Goal: Information Seeking & Learning: Check status

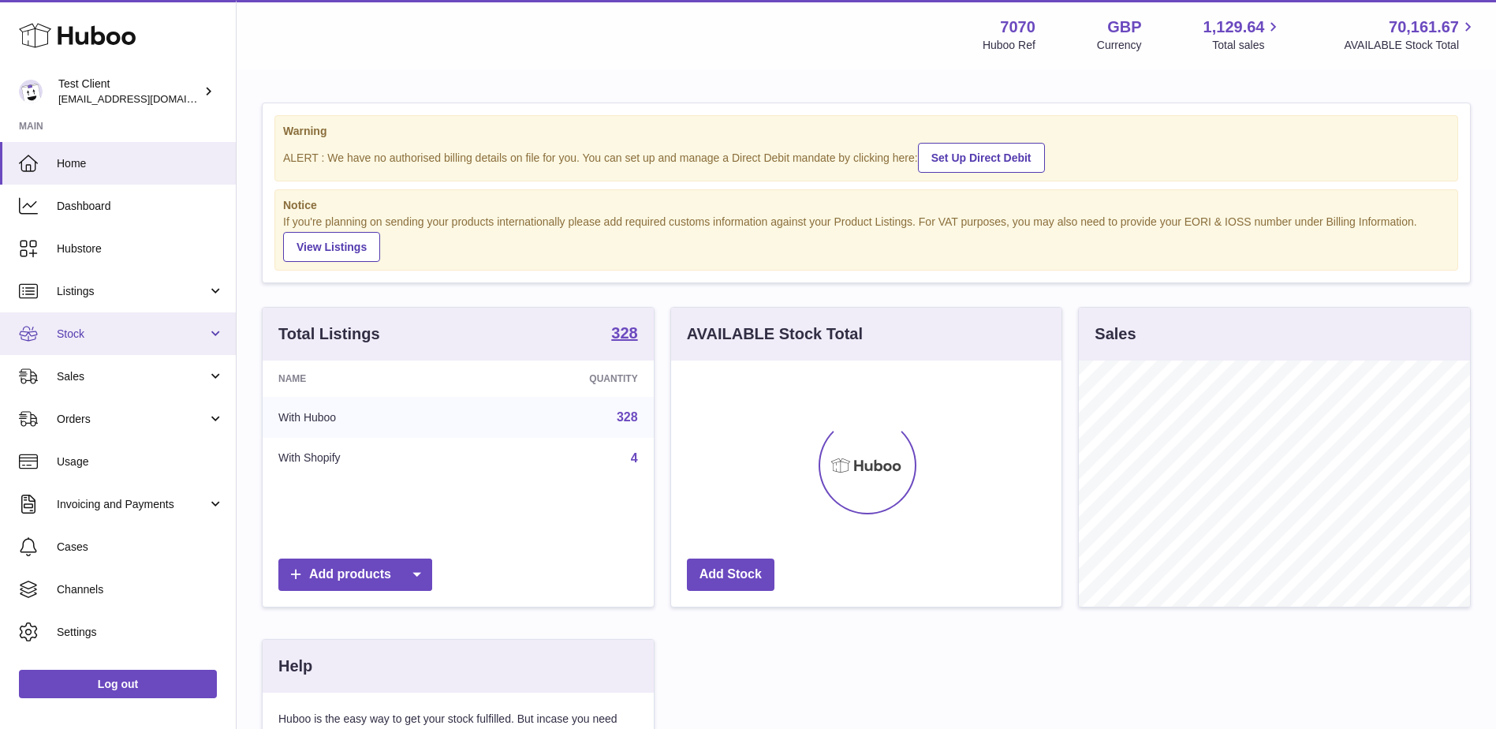
scroll to position [246, 390]
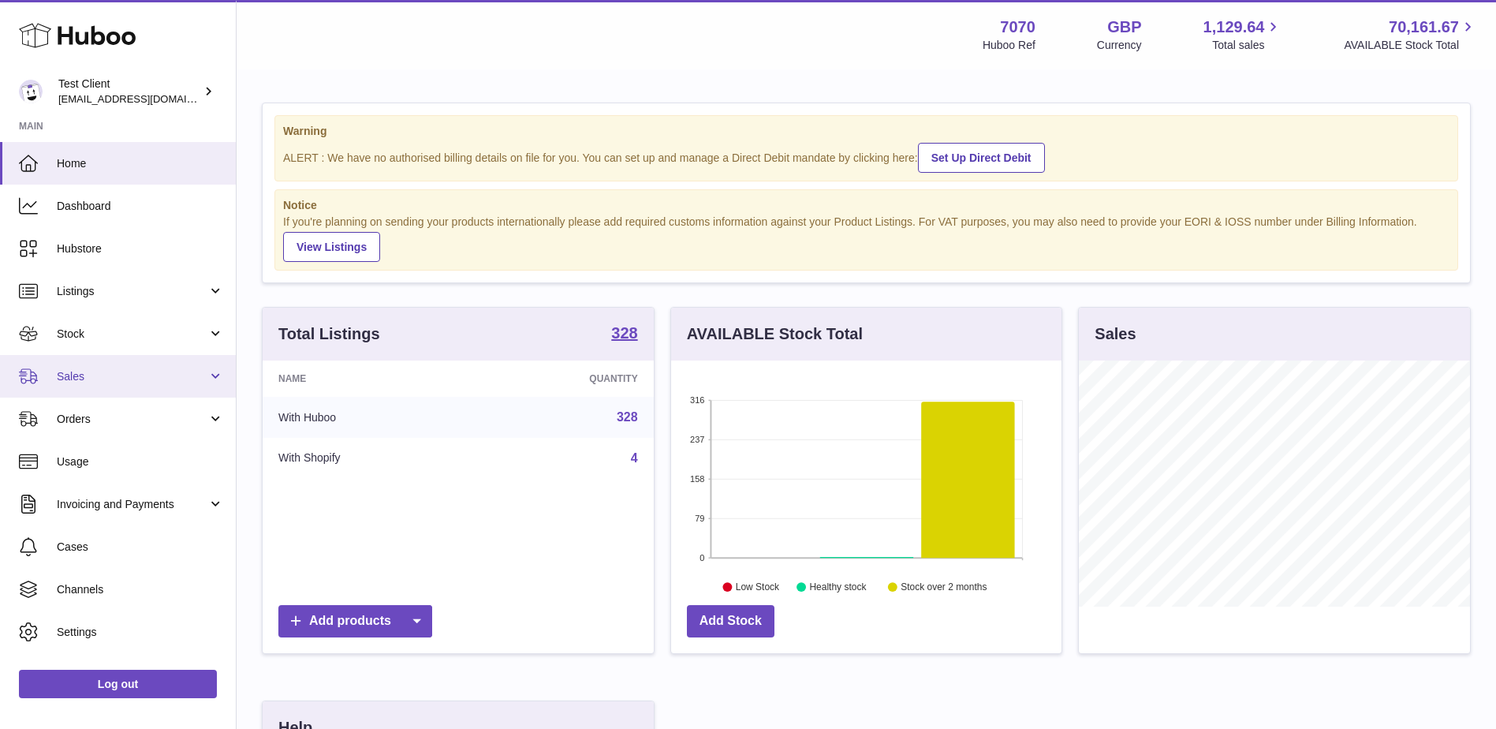
drag, startPoint x: 140, startPoint y: 373, endPoint x: 151, endPoint y: 375, distance: 11.3
click at [140, 373] on span "Sales" at bounding box center [132, 376] width 151 height 15
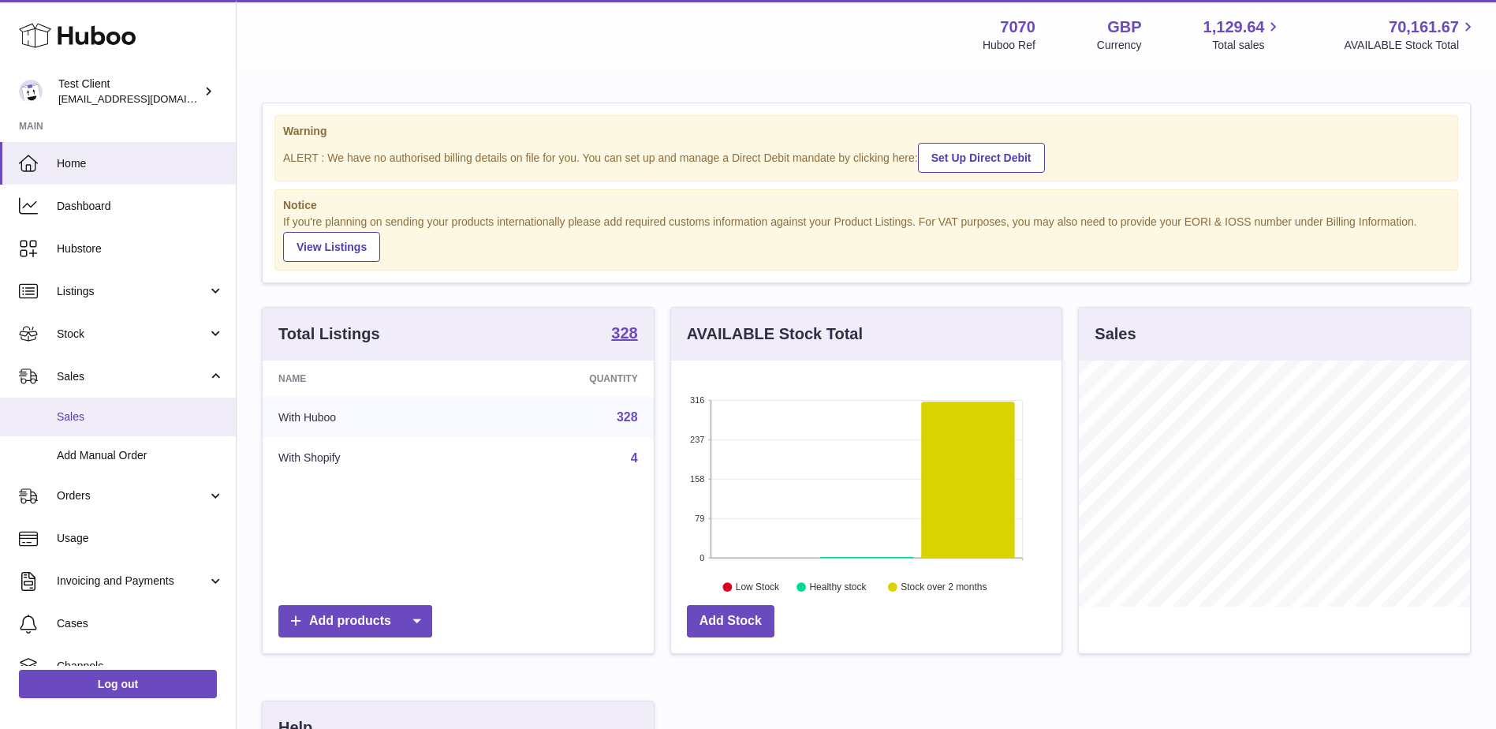
click at [110, 420] on span "Sales" at bounding box center [140, 416] width 167 height 15
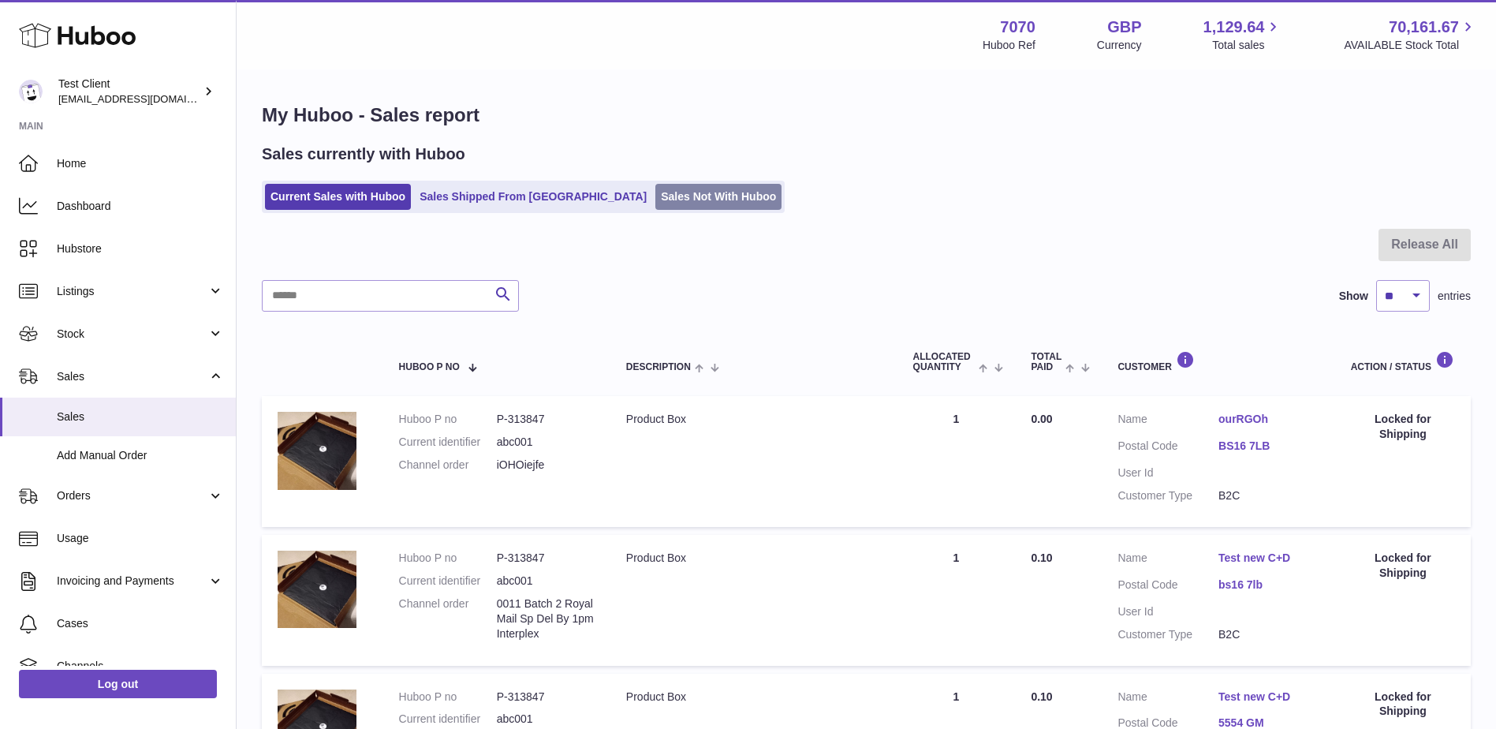
click at [655, 196] on link "Sales Not With Huboo" at bounding box center [718, 197] width 126 height 26
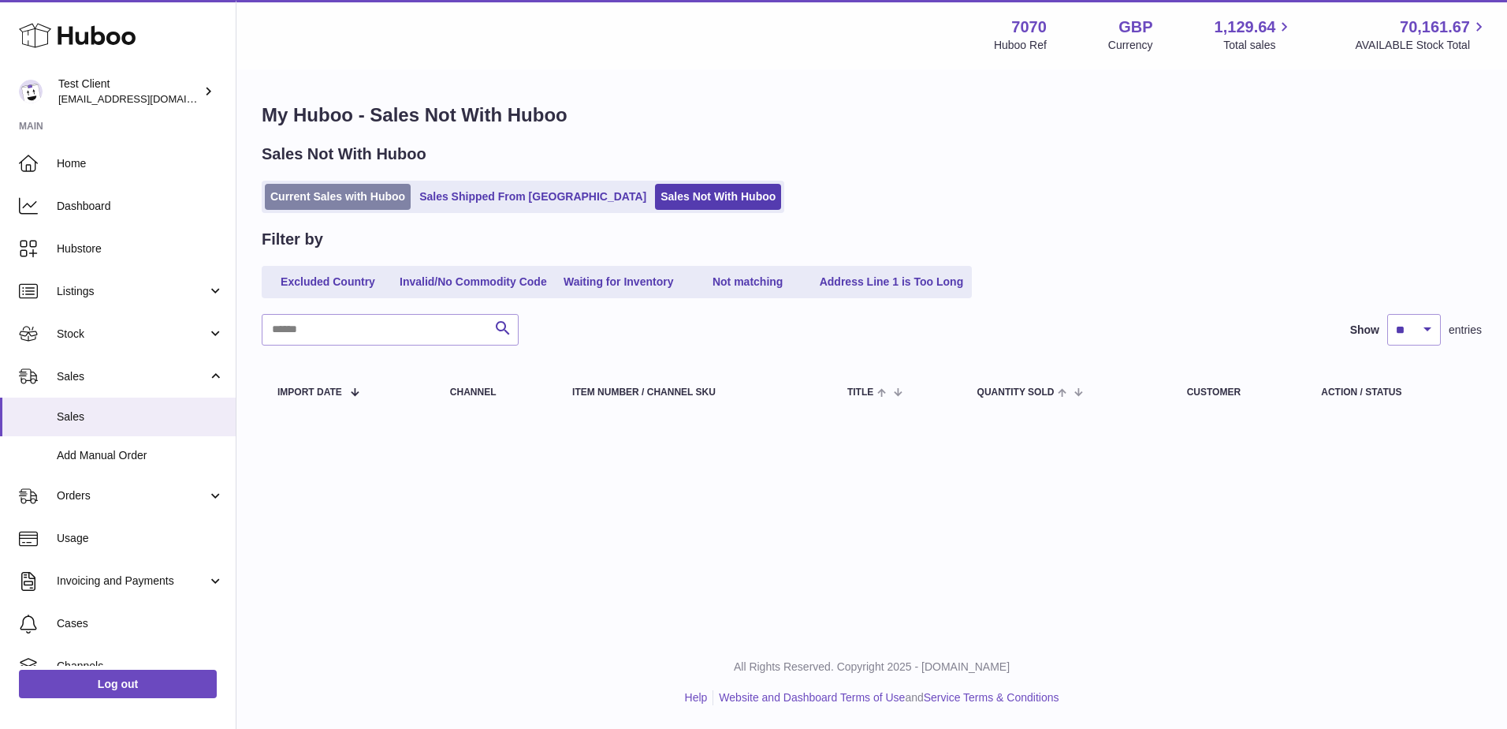
click at [360, 204] on link "Current Sales with Huboo" at bounding box center [338, 197] width 146 height 26
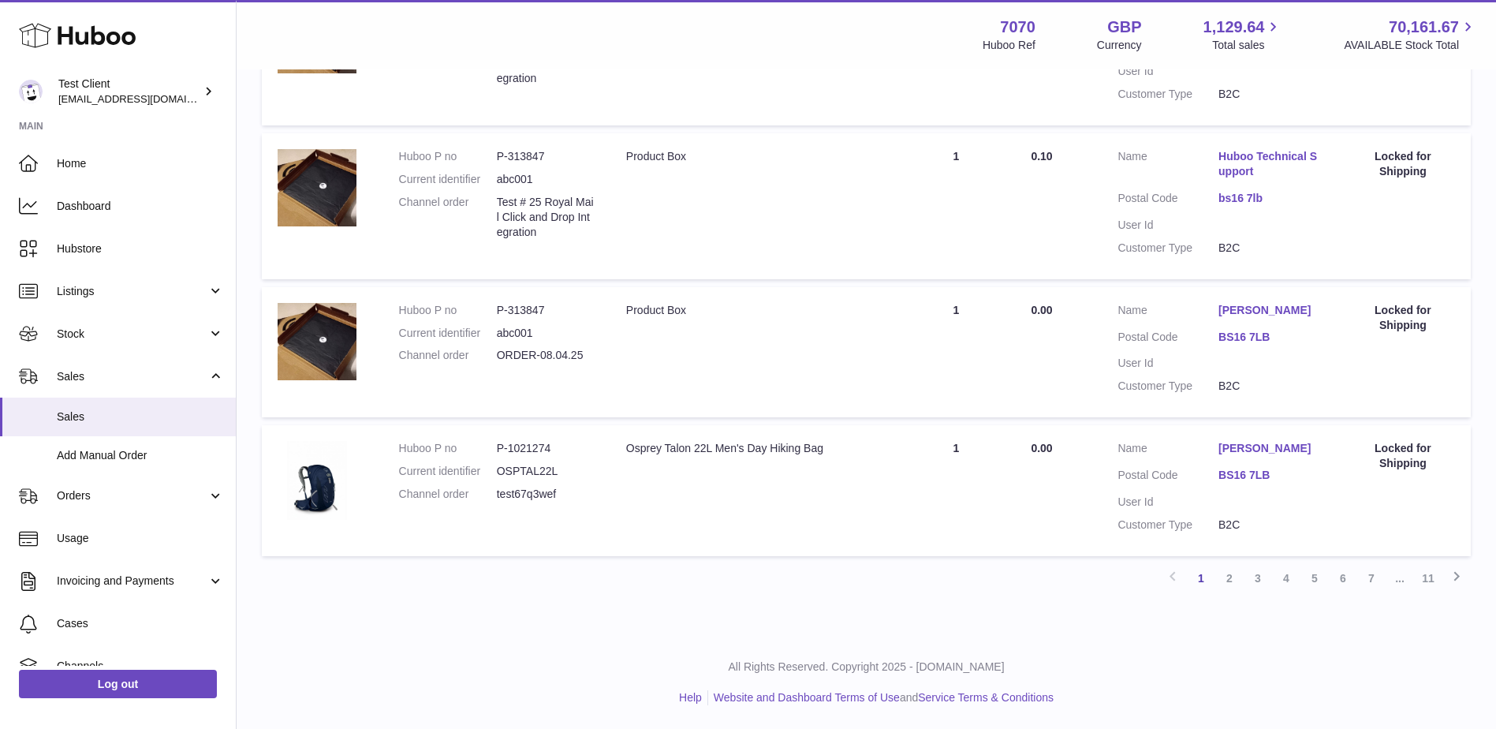
click at [1434, 578] on link "11" at bounding box center [1428, 578] width 28 height 28
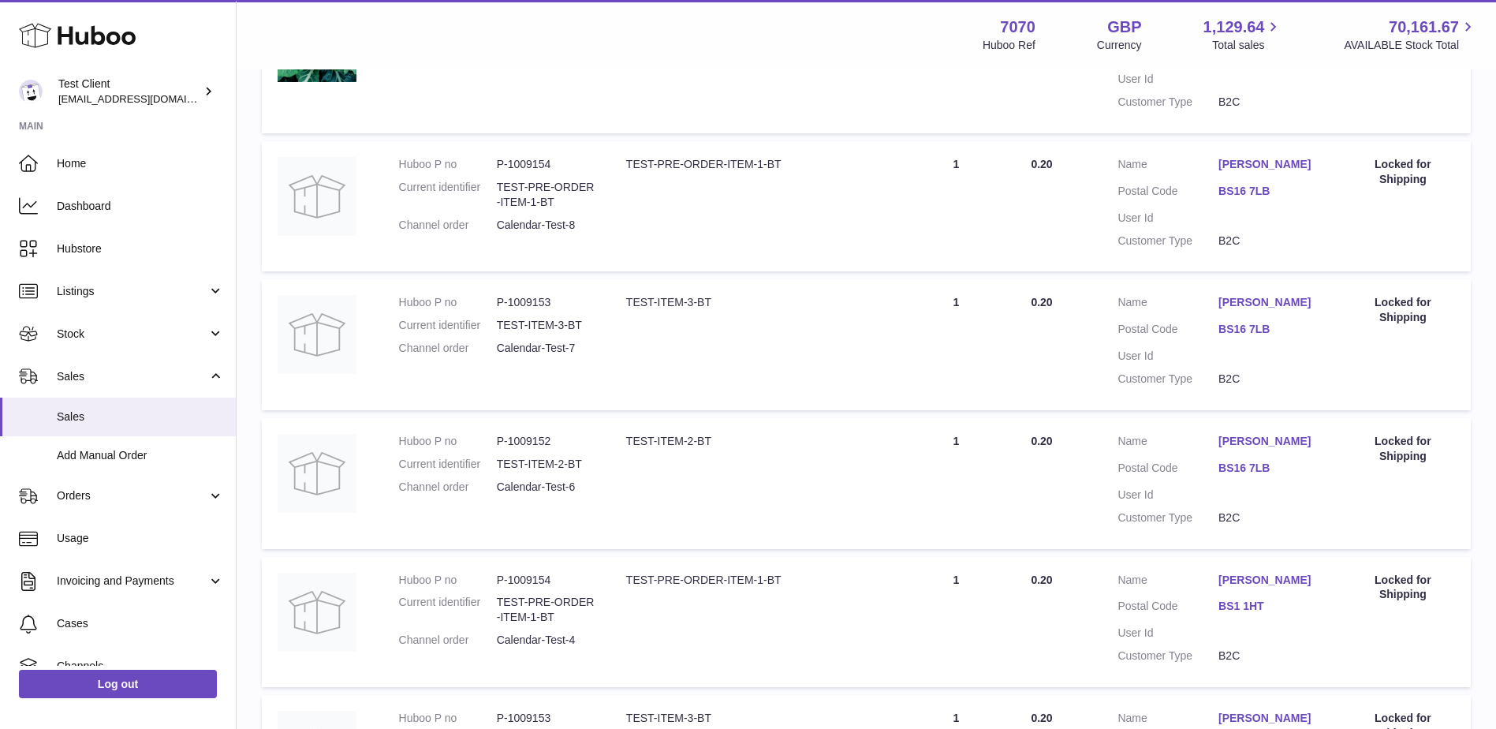
scroll to position [702, 0]
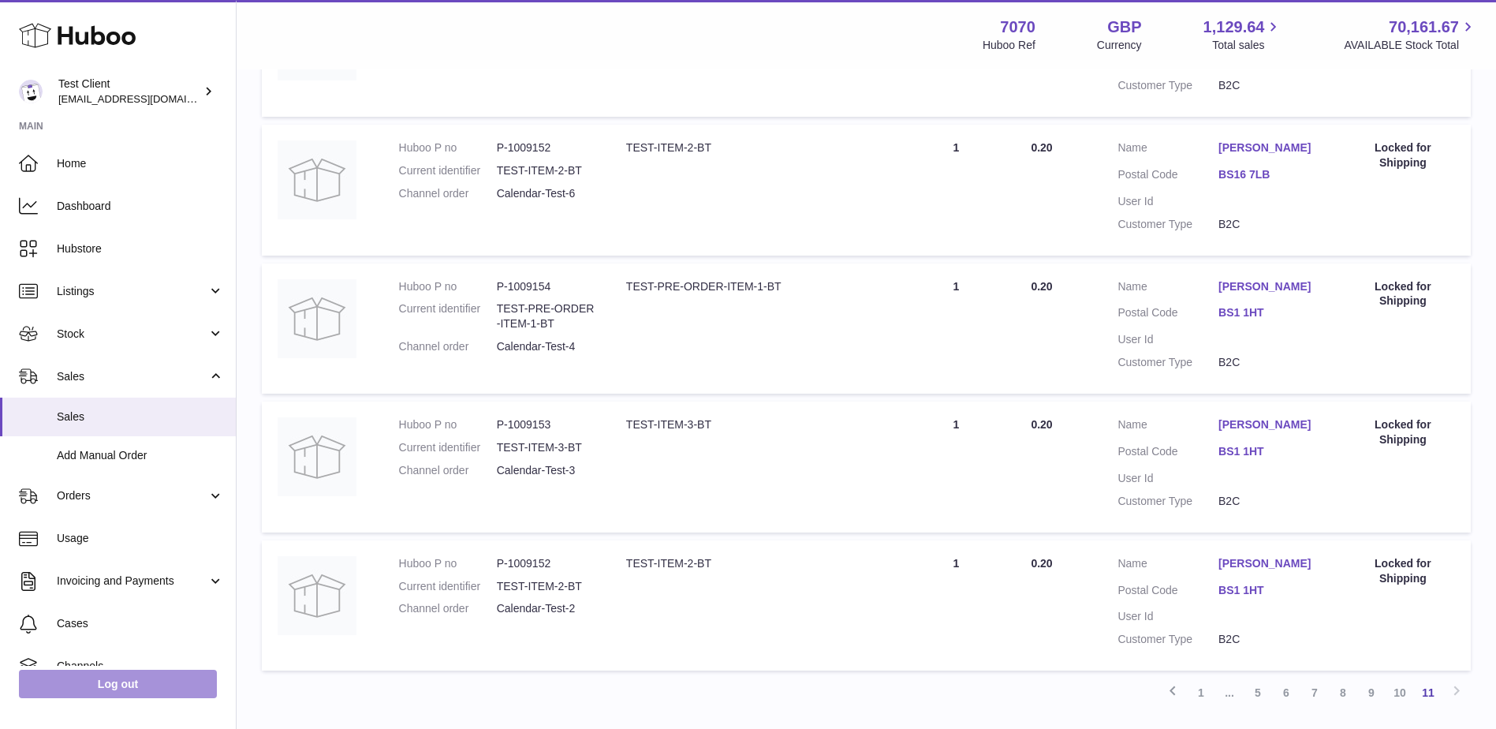
click at [188, 687] on link "Log out" at bounding box center [118, 683] width 198 height 28
